Goal: Task Accomplishment & Management: Manage account settings

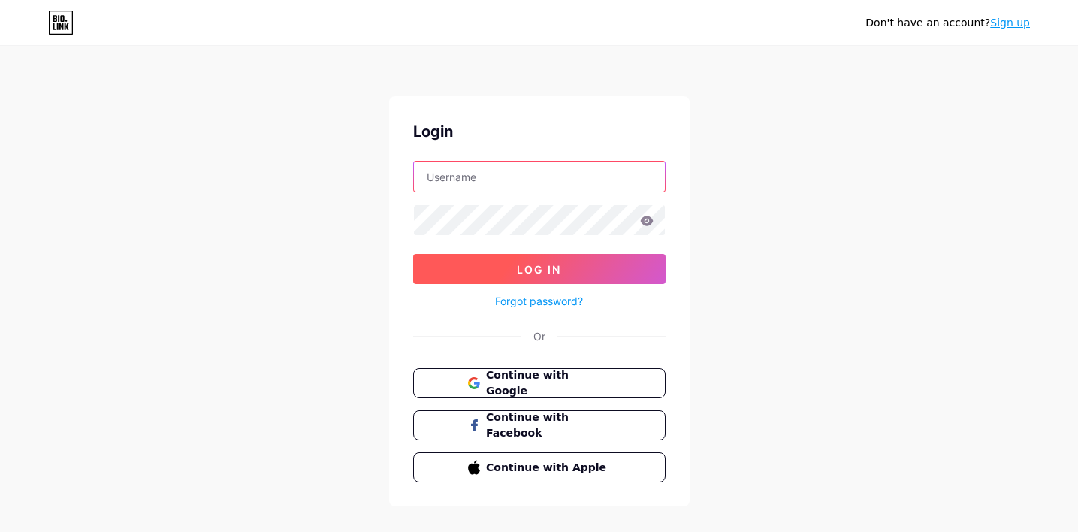
type input "[PERSON_NAME][EMAIL_ADDRESS][DOMAIN_NAME]"
click at [561, 273] on span "Log In" at bounding box center [539, 269] width 44 height 13
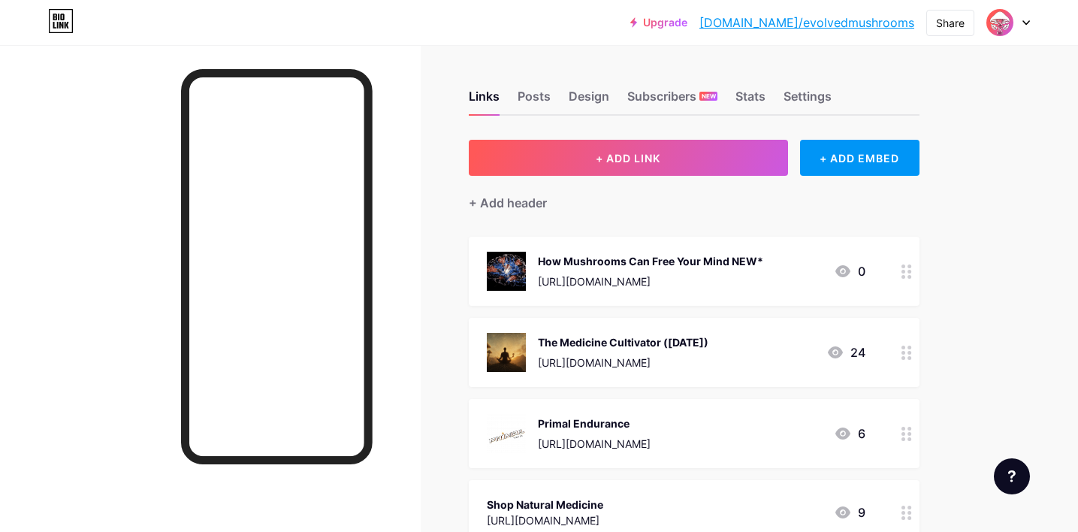
click at [709, 348] on div "The Medicine Cultivator ([DATE])" at bounding box center [623, 342] width 171 height 16
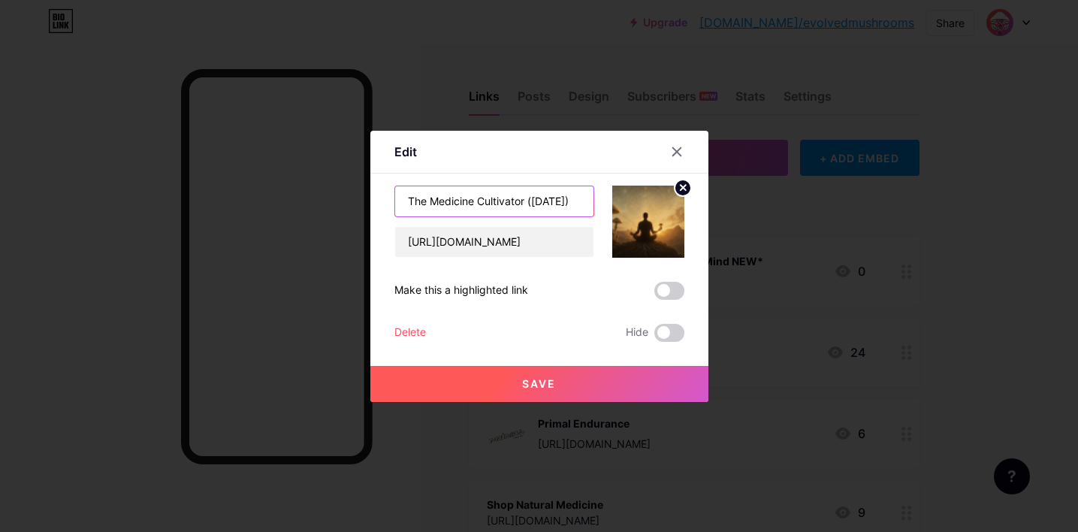
click at [504, 200] on input "The Medicine Cultivator ([DATE])" at bounding box center [494, 201] width 198 height 30
type input "Medicinal Mushroom Cultivation Workshop"
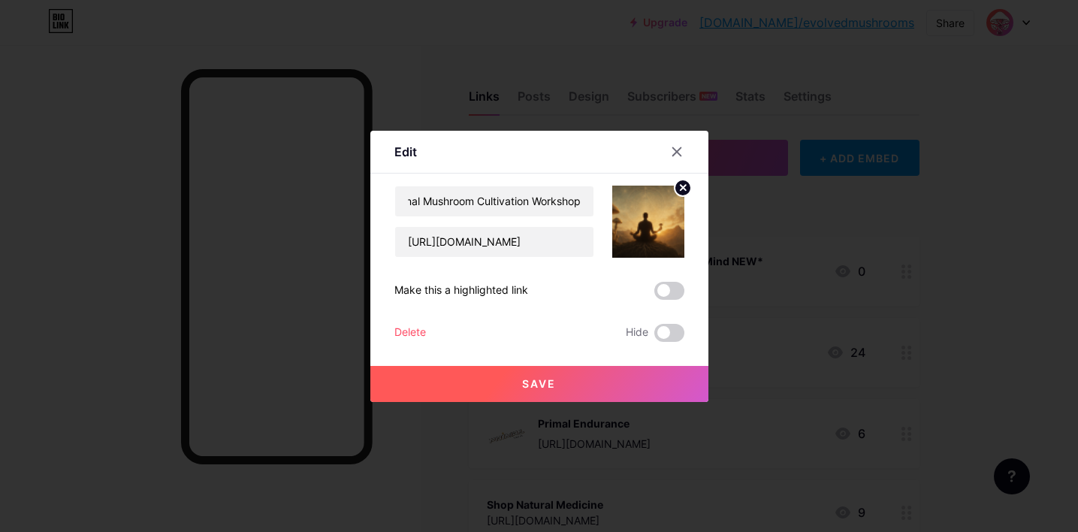
scroll to position [0, 0]
click at [679, 195] on circle at bounding box center [683, 188] width 17 height 17
click at [647, 216] on rect at bounding box center [645, 211] width 24 height 24
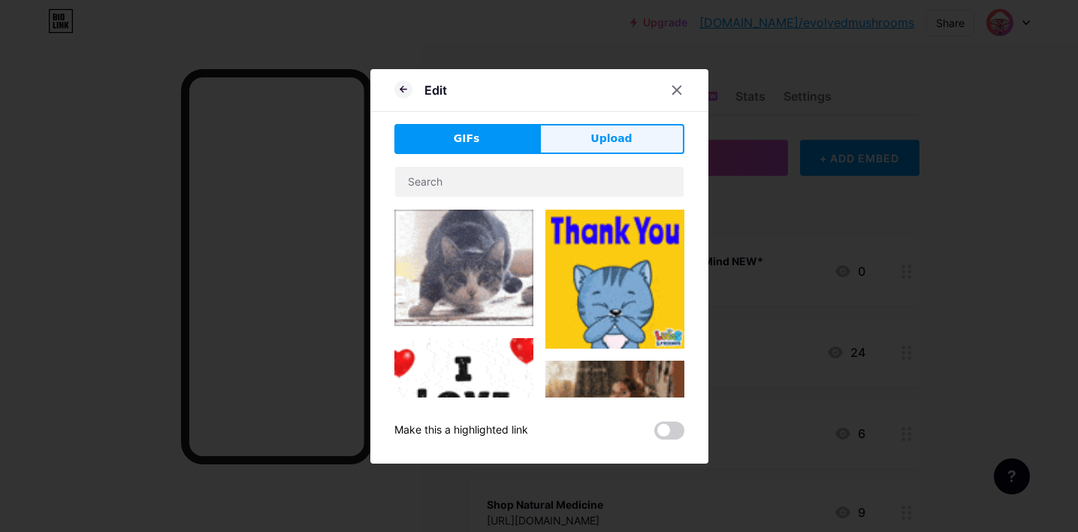
click at [614, 141] on span "Upload" at bounding box center [611, 139] width 41 height 16
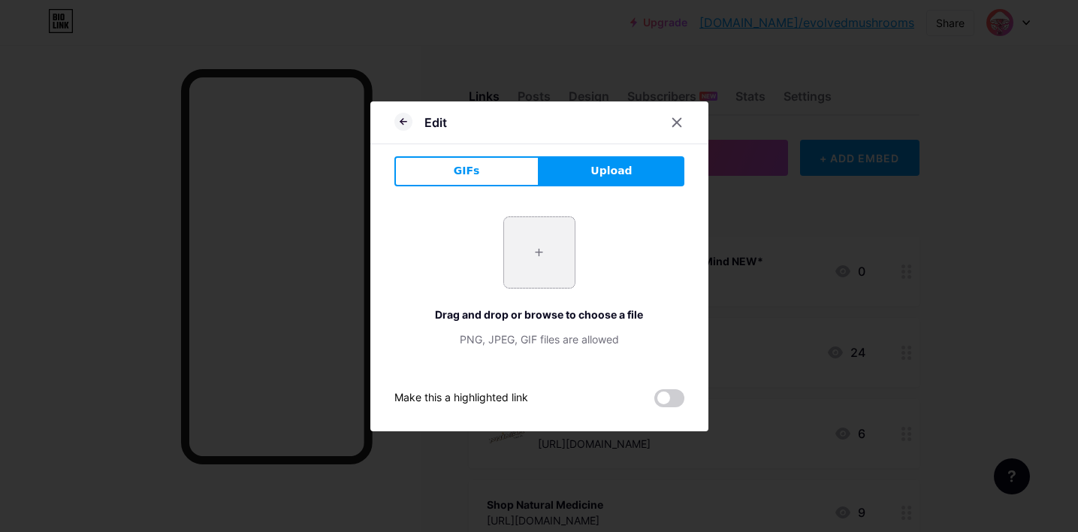
click at [536, 249] on input "file" at bounding box center [539, 252] width 71 height 71
type input "C:\fakepath\ChatGPT Image [DATE], 02_19_39 PM.png"
click at [672, 397] on span at bounding box center [669, 398] width 30 height 18
click at [654, 402] on input "checkbox" at bounding box center [654, 402] width 0 height 0
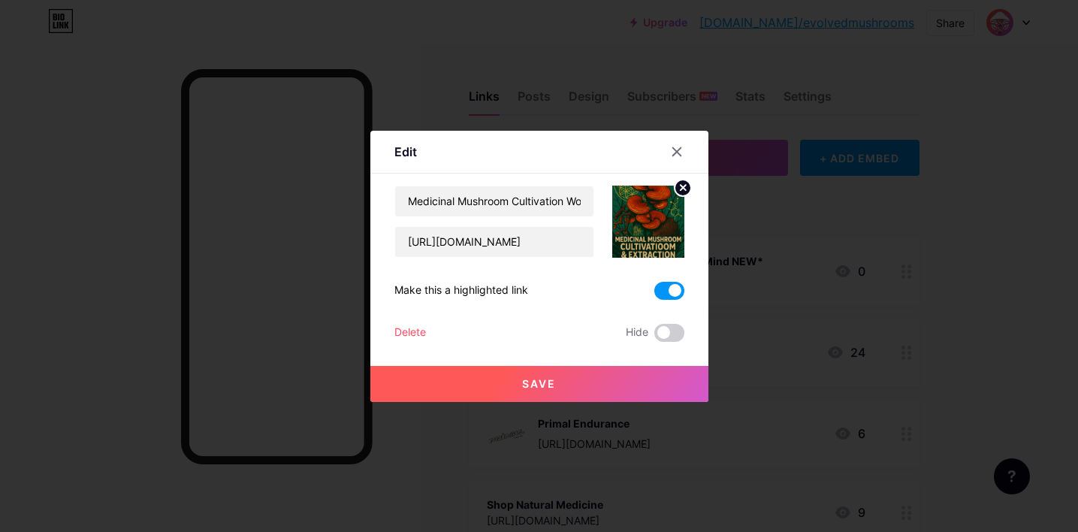
click at [549, 378] on span "Save" at bounding box center [539, 383] width 34 height 13
